Goal: Information Seeking & Learning: Find specific page/section

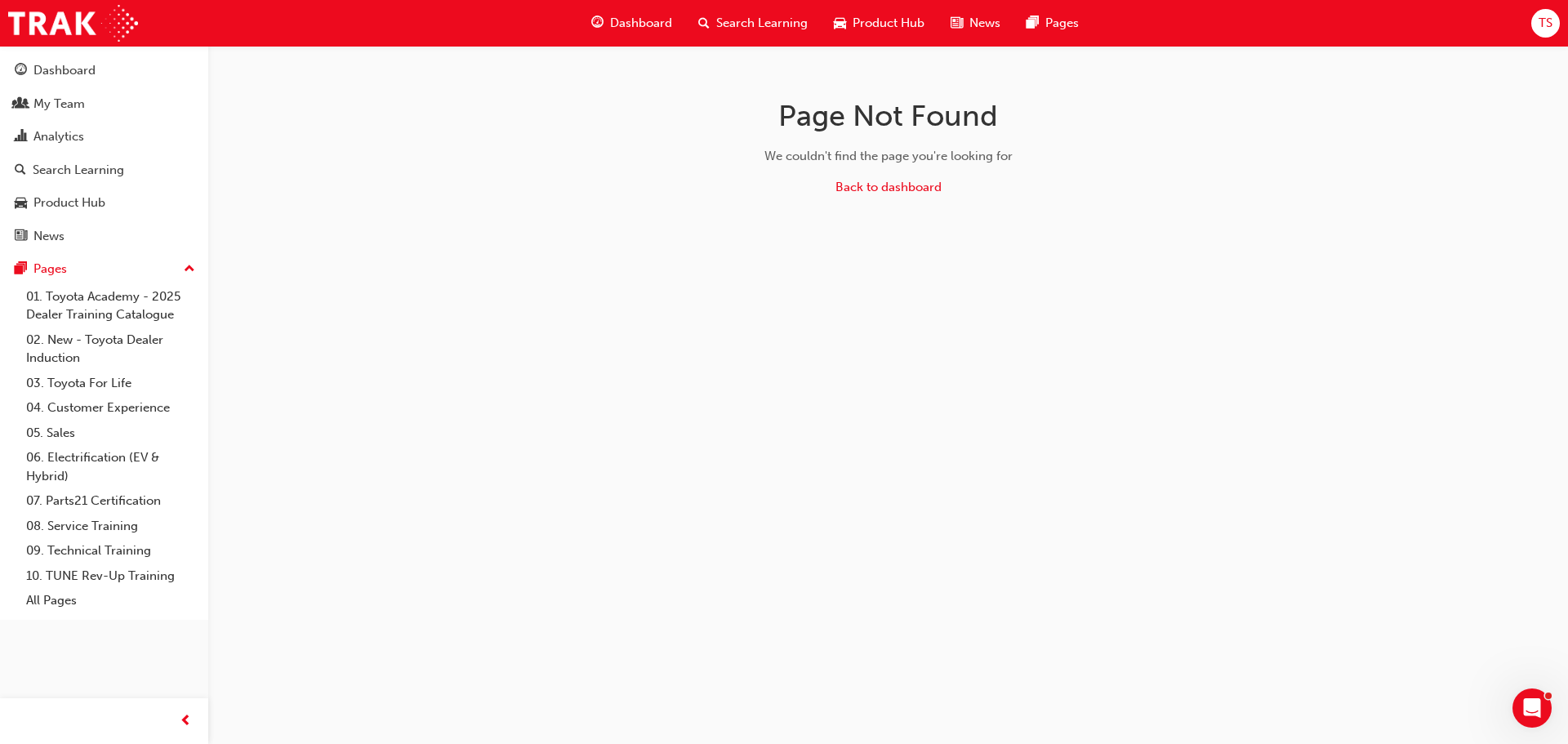
click at [748, 20] on span "Search Learning" at bounding box center [762, 23] width 92 height 19
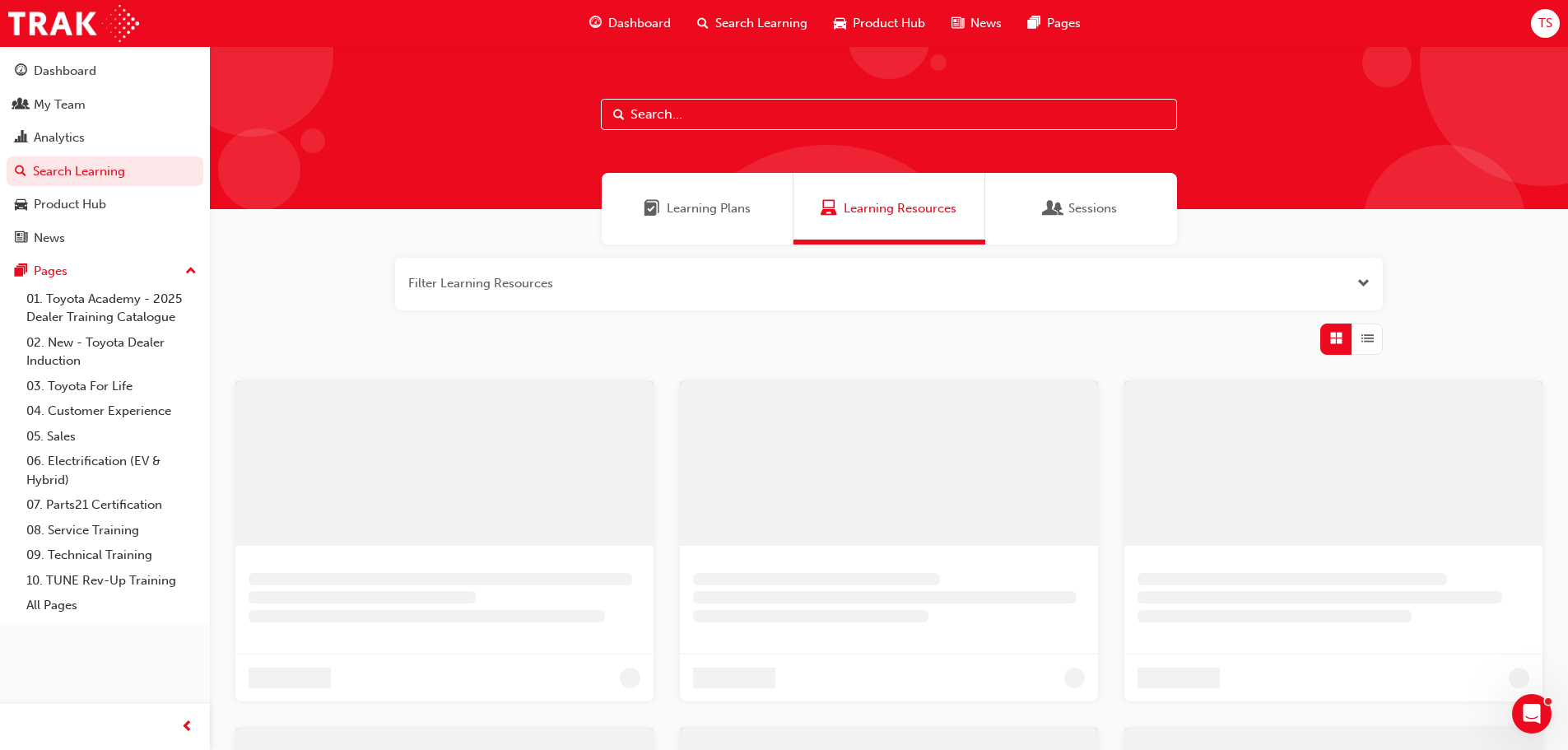
click at [673, 125] on input "text" at bounding box center [888, 115] width 576 height 31
type input "is"
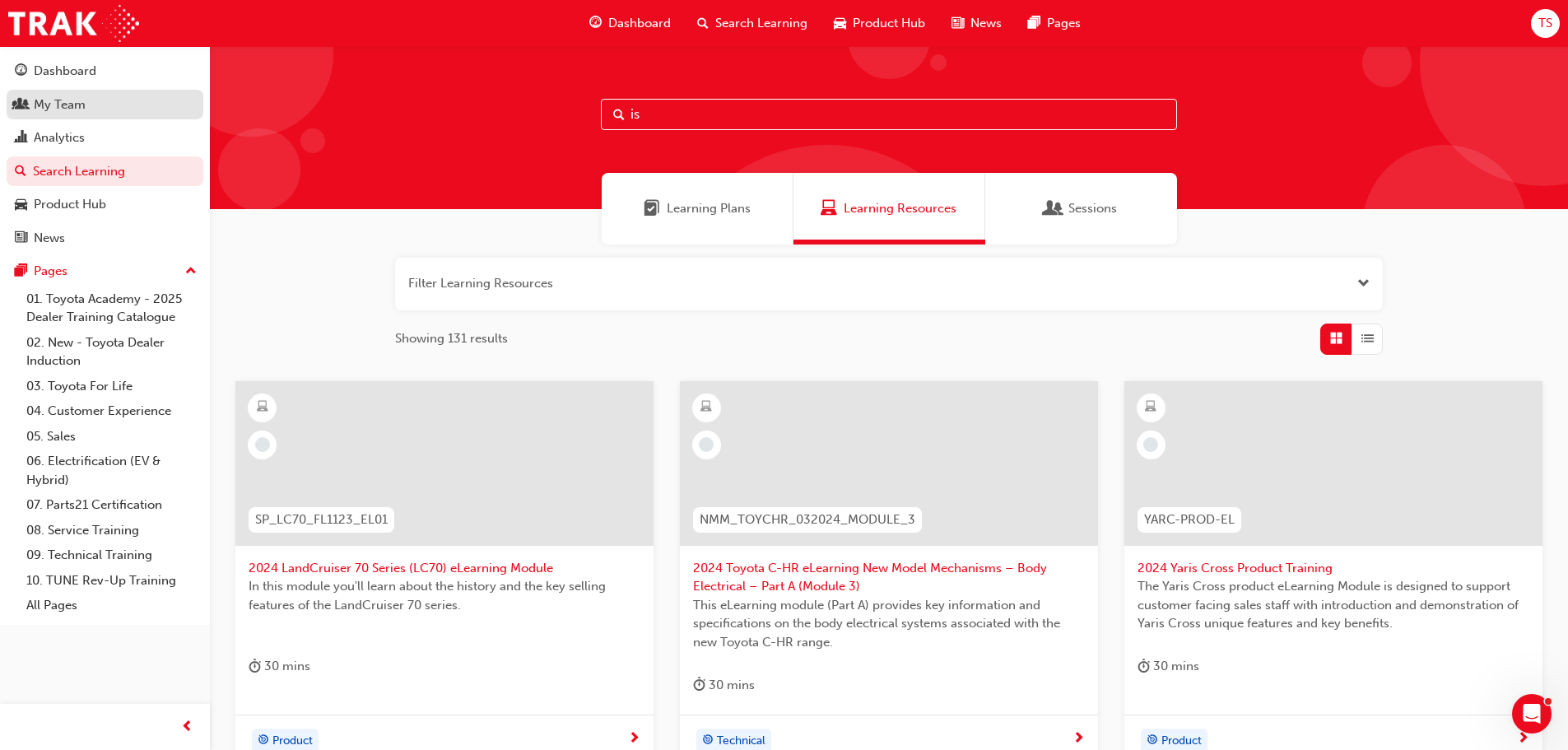
click at [63, 102] on div "My Team" at bounding box center [59, 105] width 52 height 19
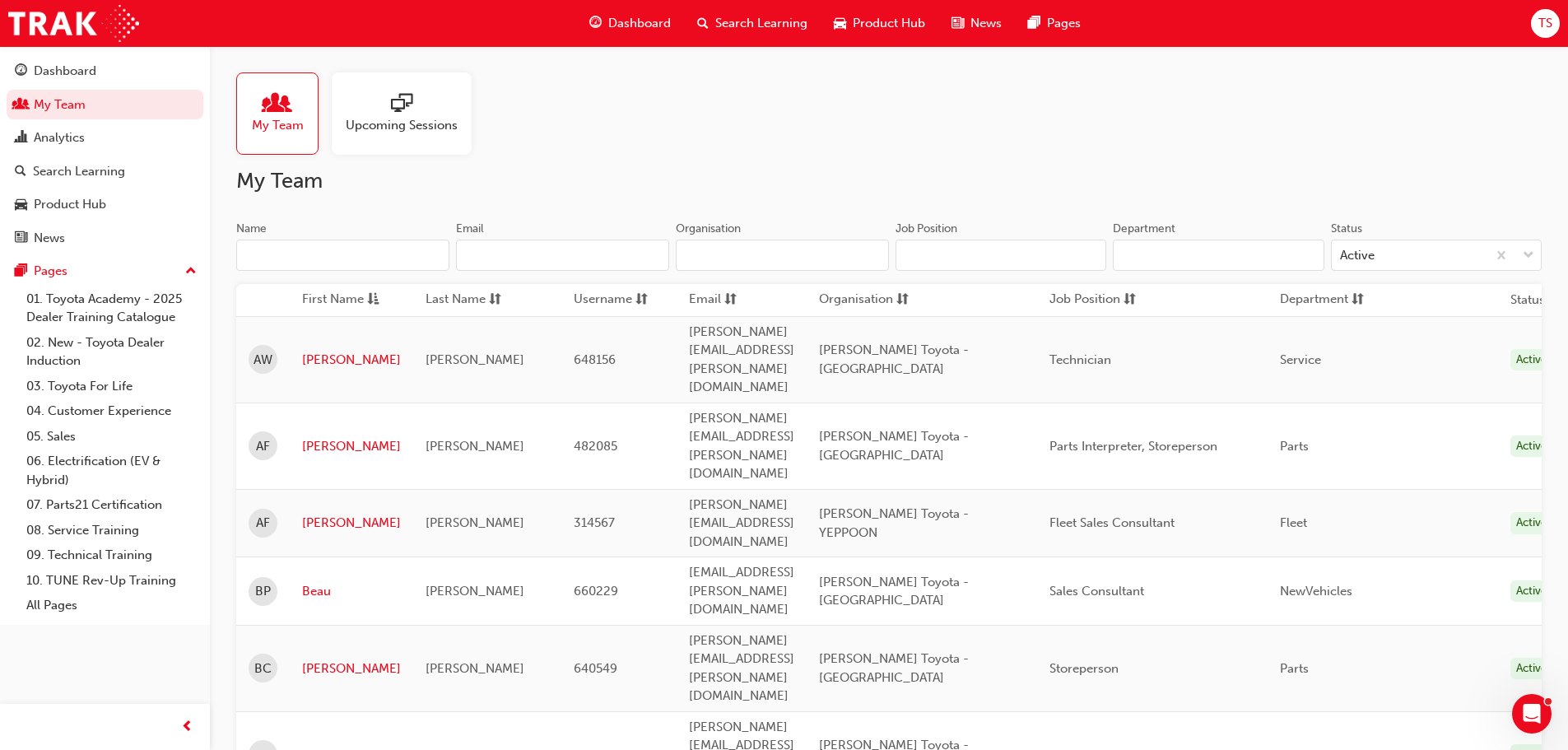
click at [344, 254] on input "Name" at bounding box center [343, 255] width 213 height 31
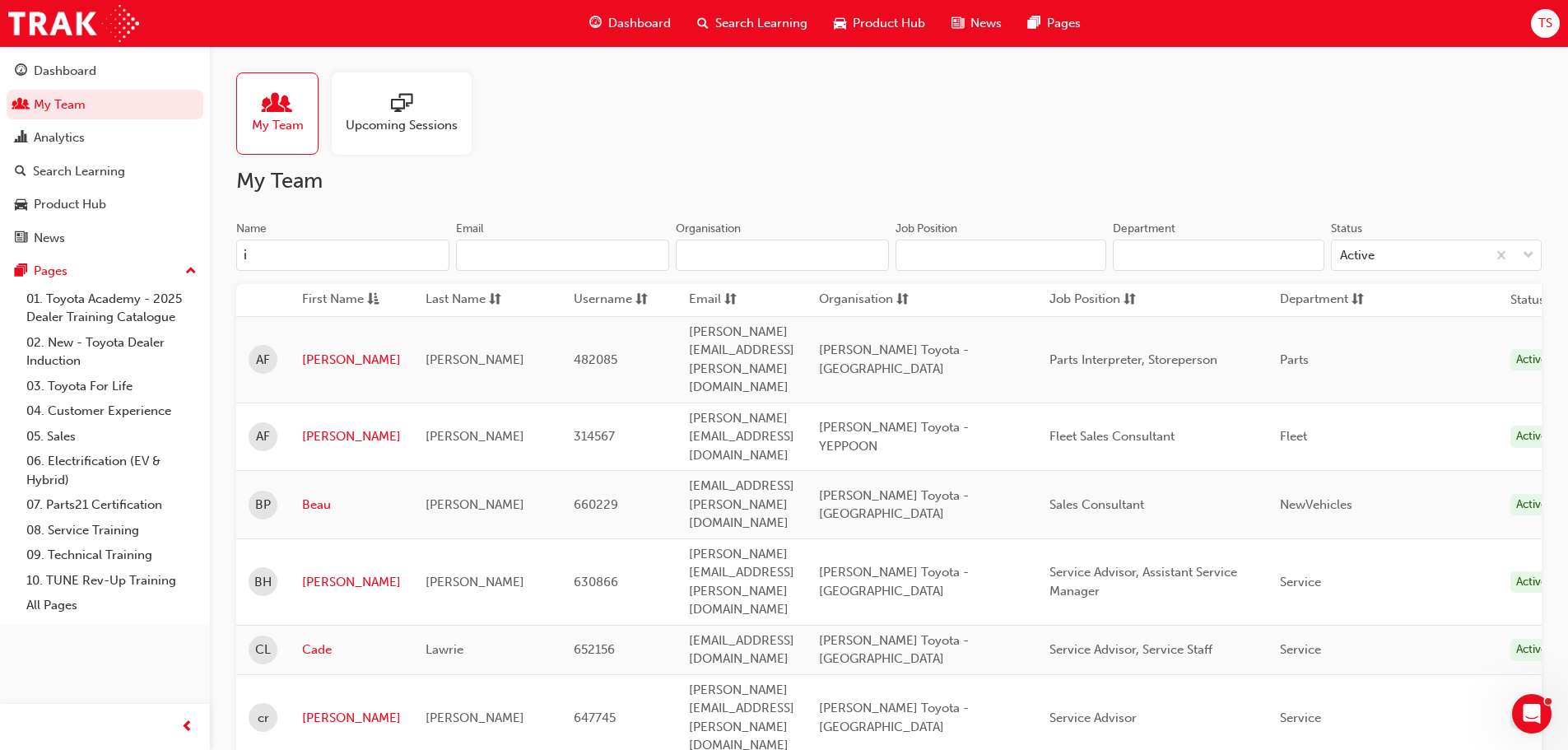
type input "is"
